Goal: Task Accomplishment & Management: Use online tool/utility

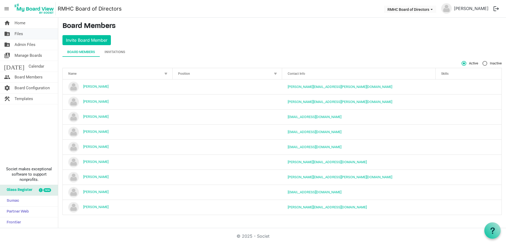
click at [11, 32] on link "folder_shared Files" at bounding box center [29, 34] width 58 height 11
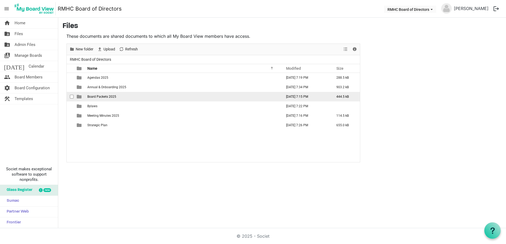
click at [107, 95] on span "Board Packets 2025" at bounding box center [101, 97] width 29 height 4
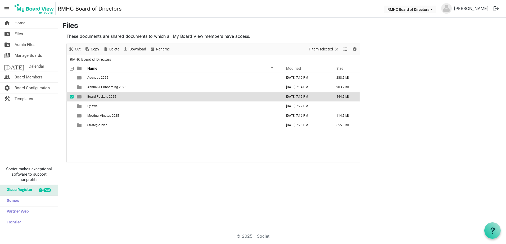
click at [107, 95] on span "Board Packets 2025" at bounding box center [101, 97] width 29 height 4
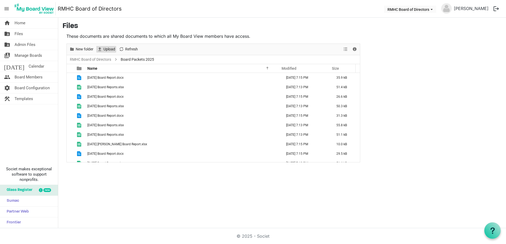
click at [107, 46] on span "Upload" at bounding box center [109, 49] width 13 height 7
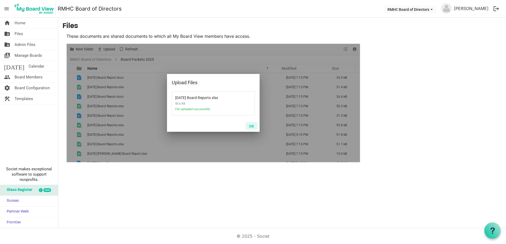
click at [251, 126] on button "OK" at bounding box center [251, 125] width 12 height 7
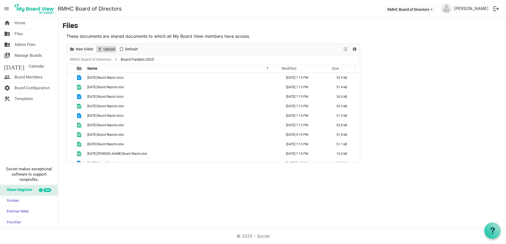
click at [108, 49] on span "Upload" at bounding box center [109, 49] width 13 height 7
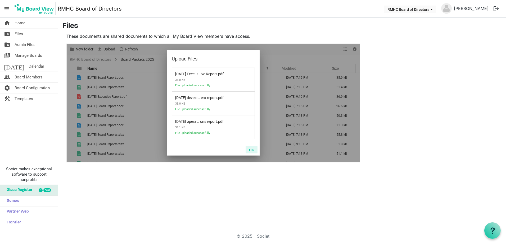
click at [251, 148] on button "OK" at bounding box center [251, 149] width 12 height 7
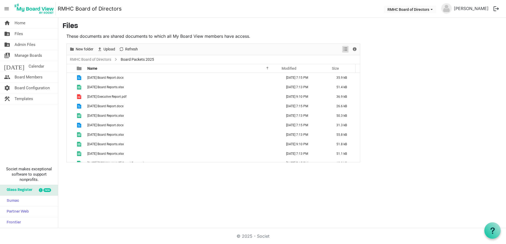
click at [346, 49] on span "View dropdownbutton" at bounding box center [345, 49] width 6 height 7
click at [354, 53] on ul "Large icons Details" at bounding box center [362, 64] width 40 height 23
click at [354, 51] on span "Details" at bounding box center [354, 49] width 6 height 7
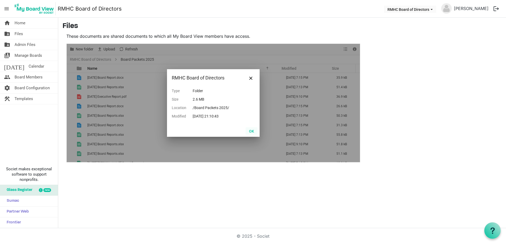
click at [251, 131] on button "OK" at bounding box center [251, 130] width 12 height 7
